Goal: Task Accomplishment & Management: Complete application form

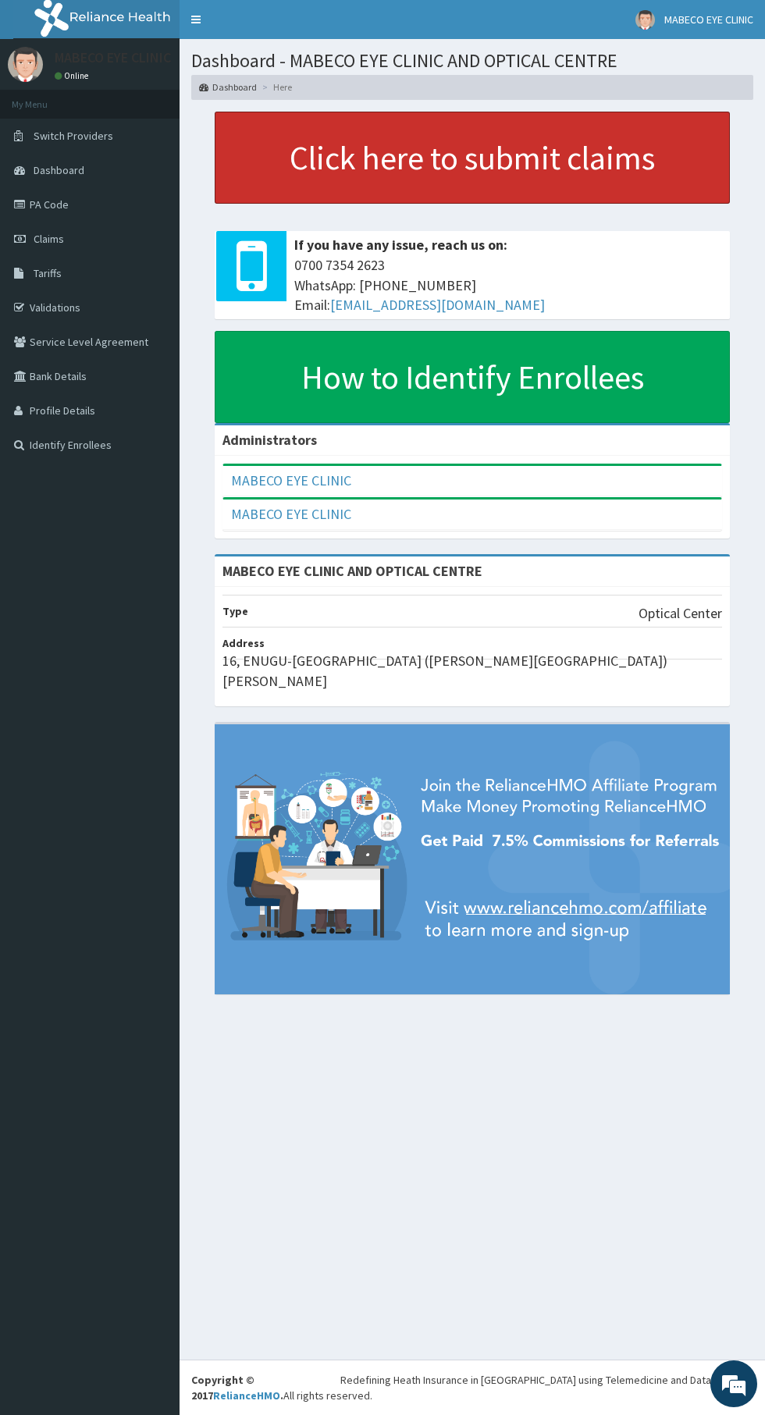
click at [479, 145] on link "Click here to submit claims" at bounding box center [472, 158] width 515 height 92
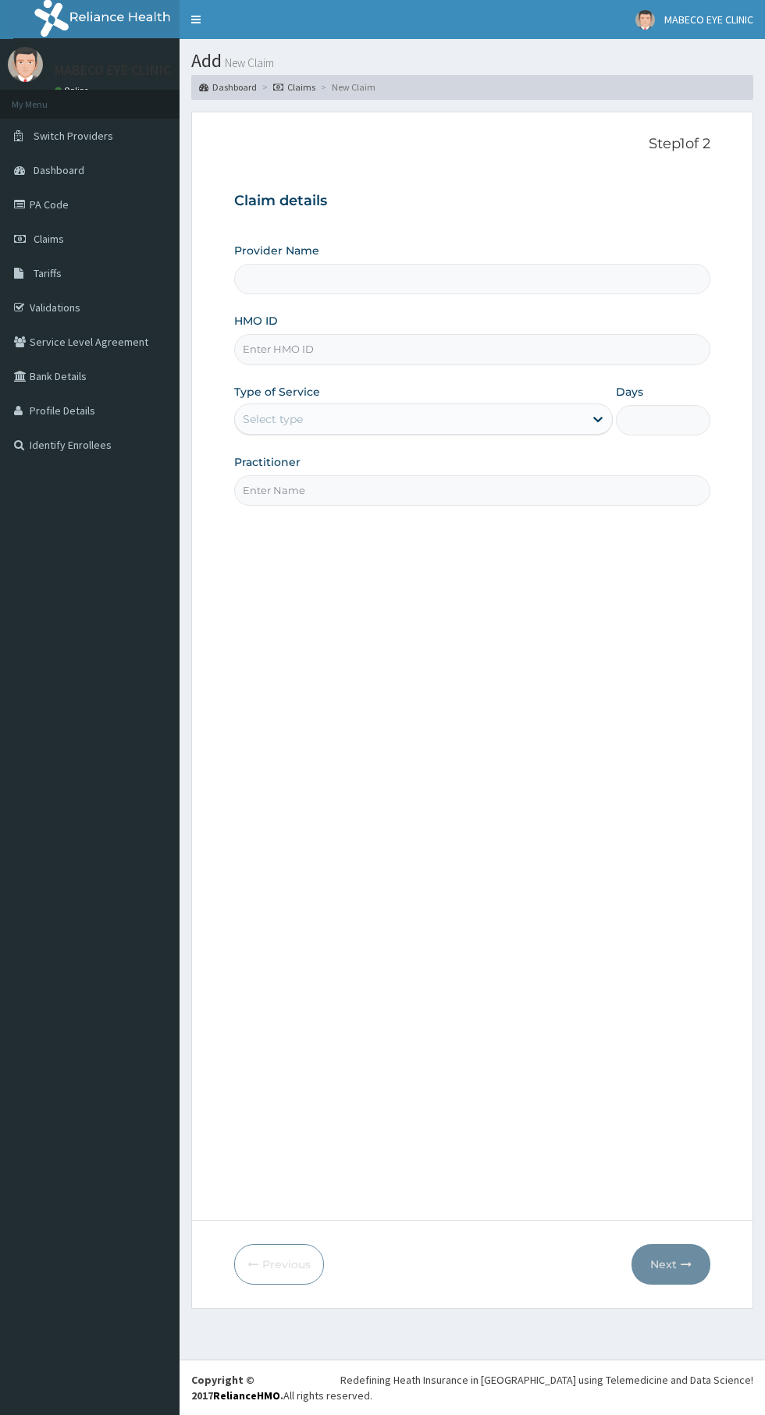
type input "MABECO EYE CLINIC AND OPTICAL CENTRE"
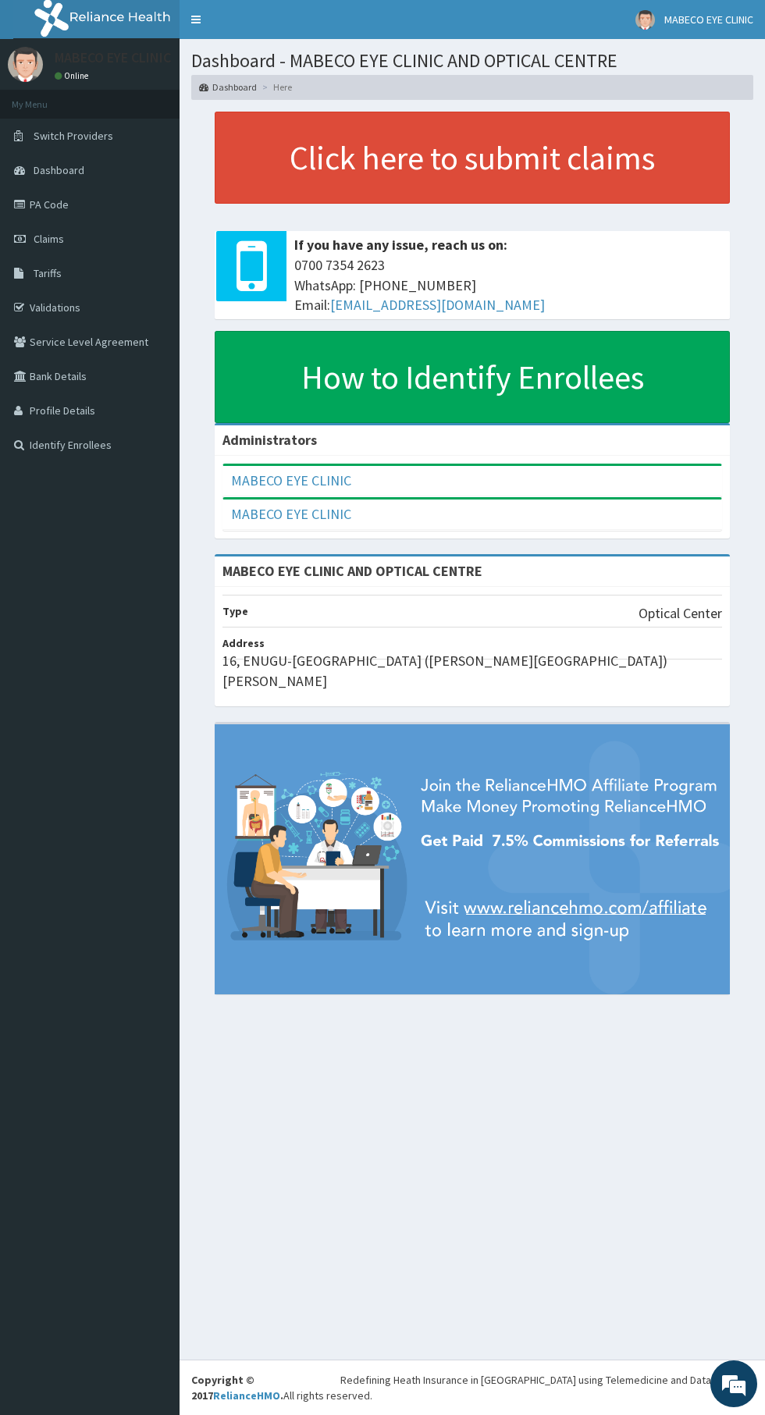
click at [126, 240] on link "Claims" at bounding box center [90, 239] width 180 height 34
